Goal: Transaction & Acquisition: Purchase product/service

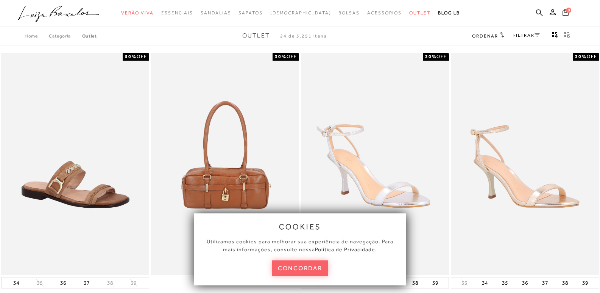
click at [31, 36] on link "Home" at bounding box center [37, 35] width 24 height 5
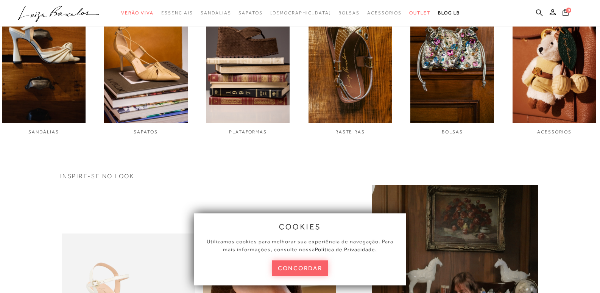
scroll to position [378, 0]
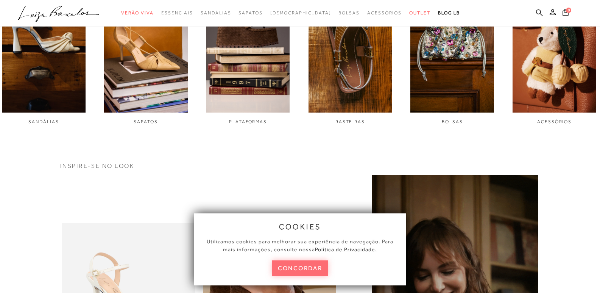
click at [304, 261] on button "concordar" at bounding box center [300, 268] width 56 height 16
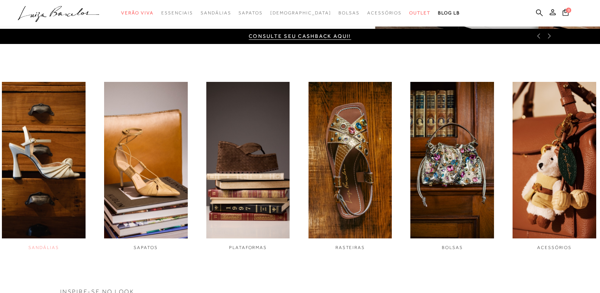
scroll to position [265, 0]
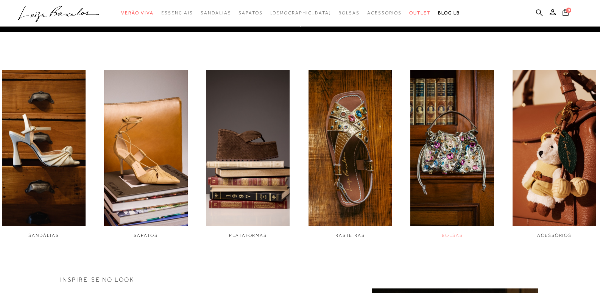
click at [466, 197] on img "5 / 6" at bounding box center [452, 148] width 84 height 156
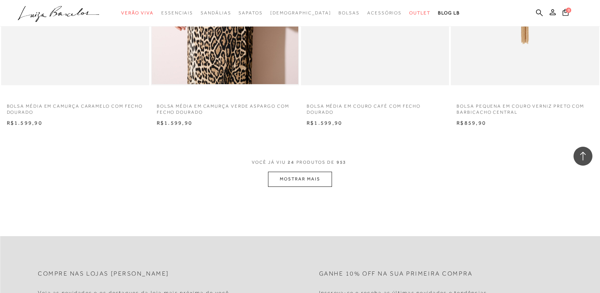
scroll to position [1552, 0]
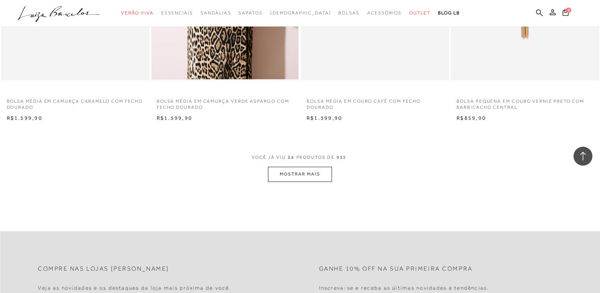
click at [295, 174] on button "MOSTRAR MAIS" at bounding box center [300, 174] width 64 height 15
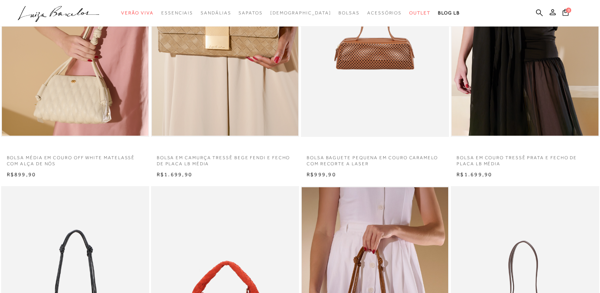
scroll to position [0, 0]
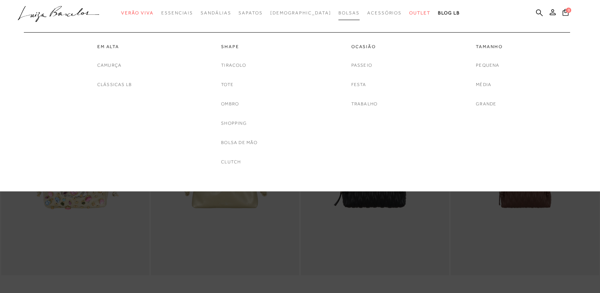
click at [338, 13] on span "Bolsas" at bounding box center [348, 12] width 21 height 5
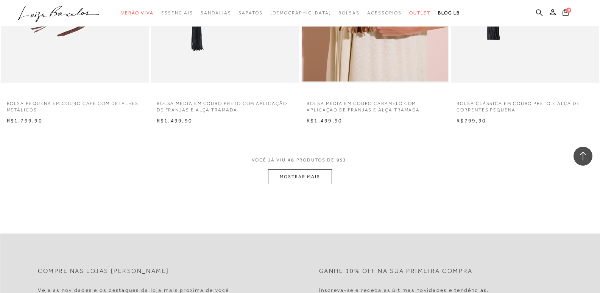
scroll to position [3179, 0]
click at [308, 174] on button "MOSTRAR MAIS" at bounding box center [300, 175] width 64 height 15
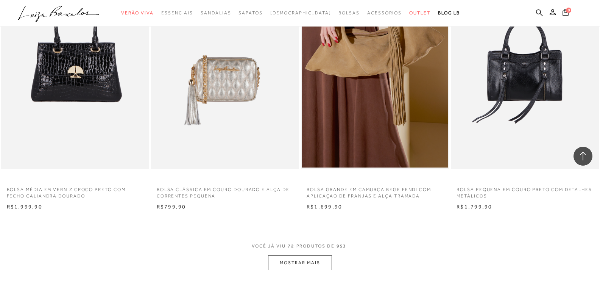
scroll to position [4730, 0]
